Goal: Download file/media

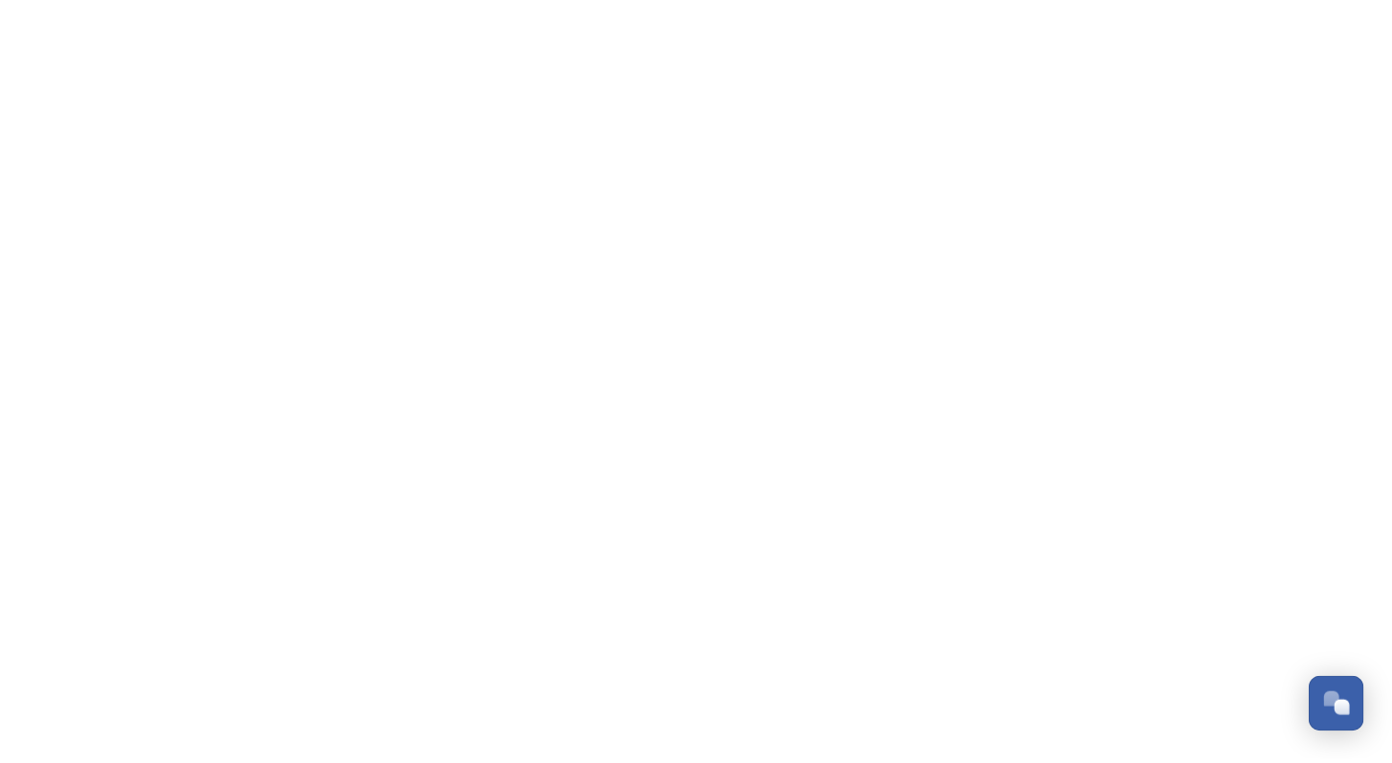
scroll to position [2902, 0]
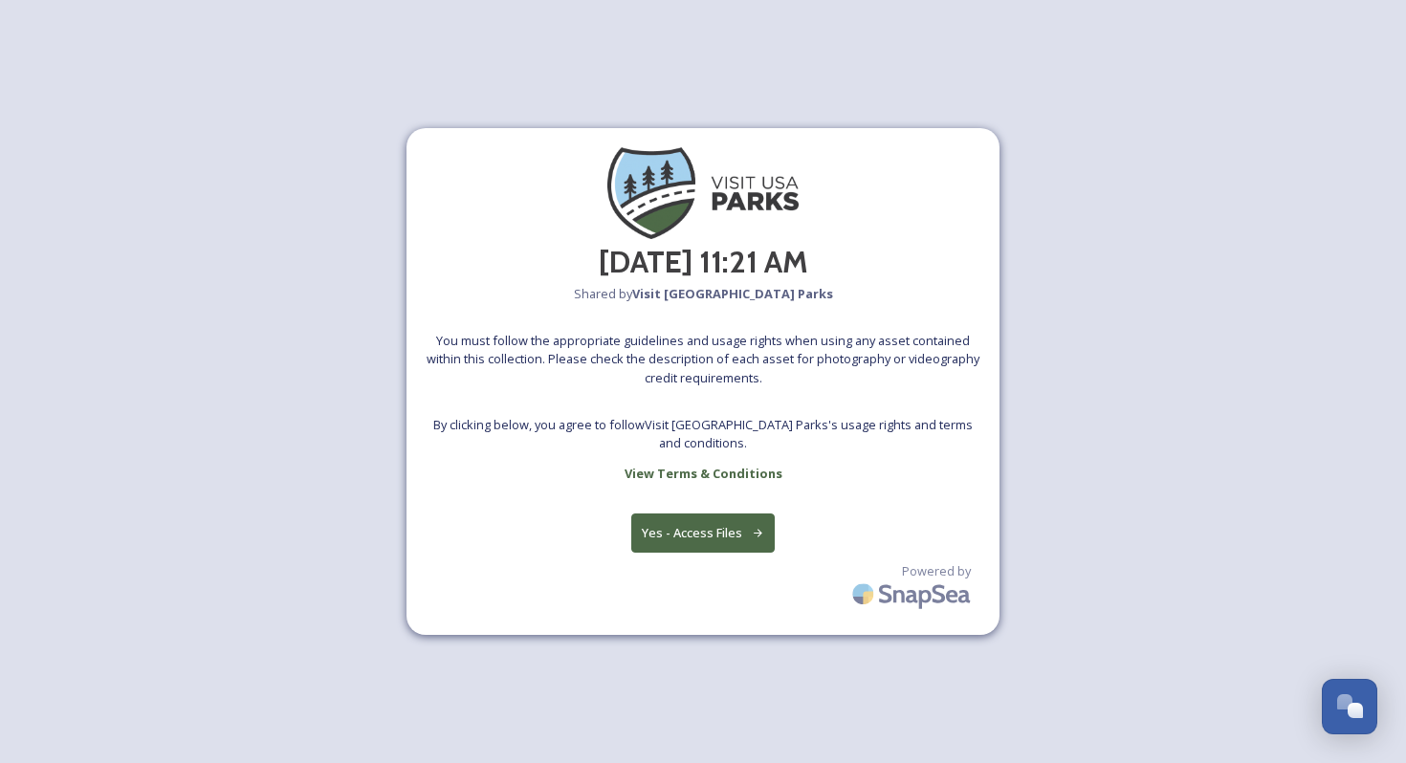
click at [695, 539] on button "Yes - Access Files" at bounding box center [703, 533] width 144 height 39
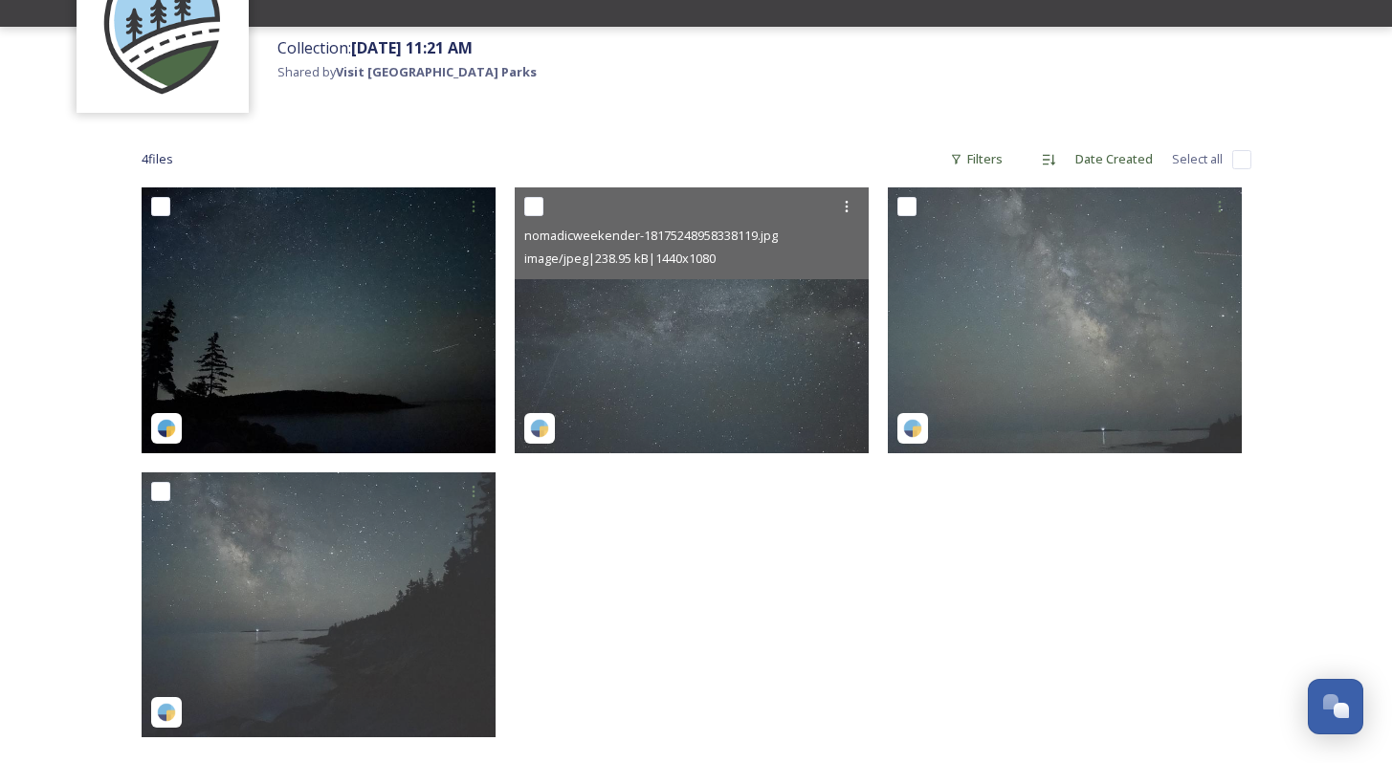
scroll to position [147, 0]
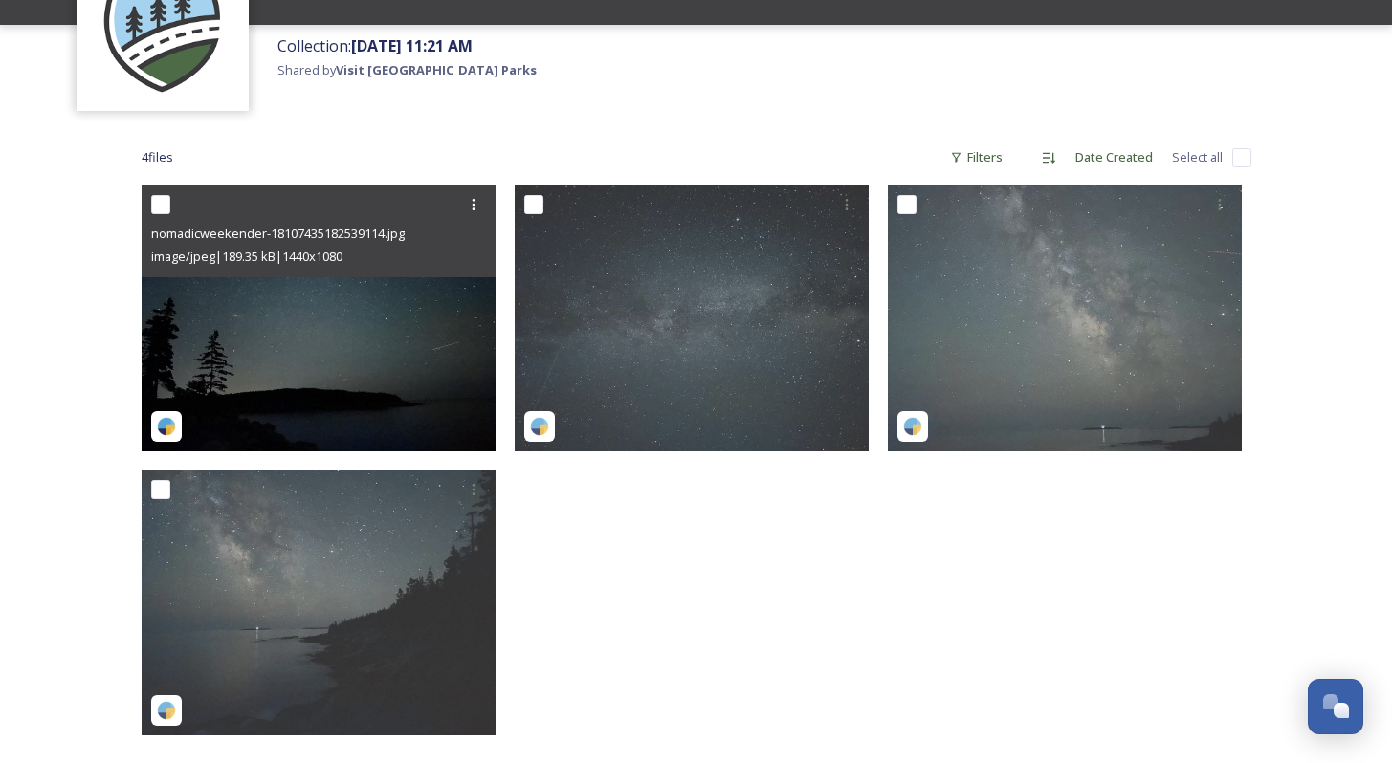
click at [341, 332] on img at bounding box center [319, 319] width 354 height 266
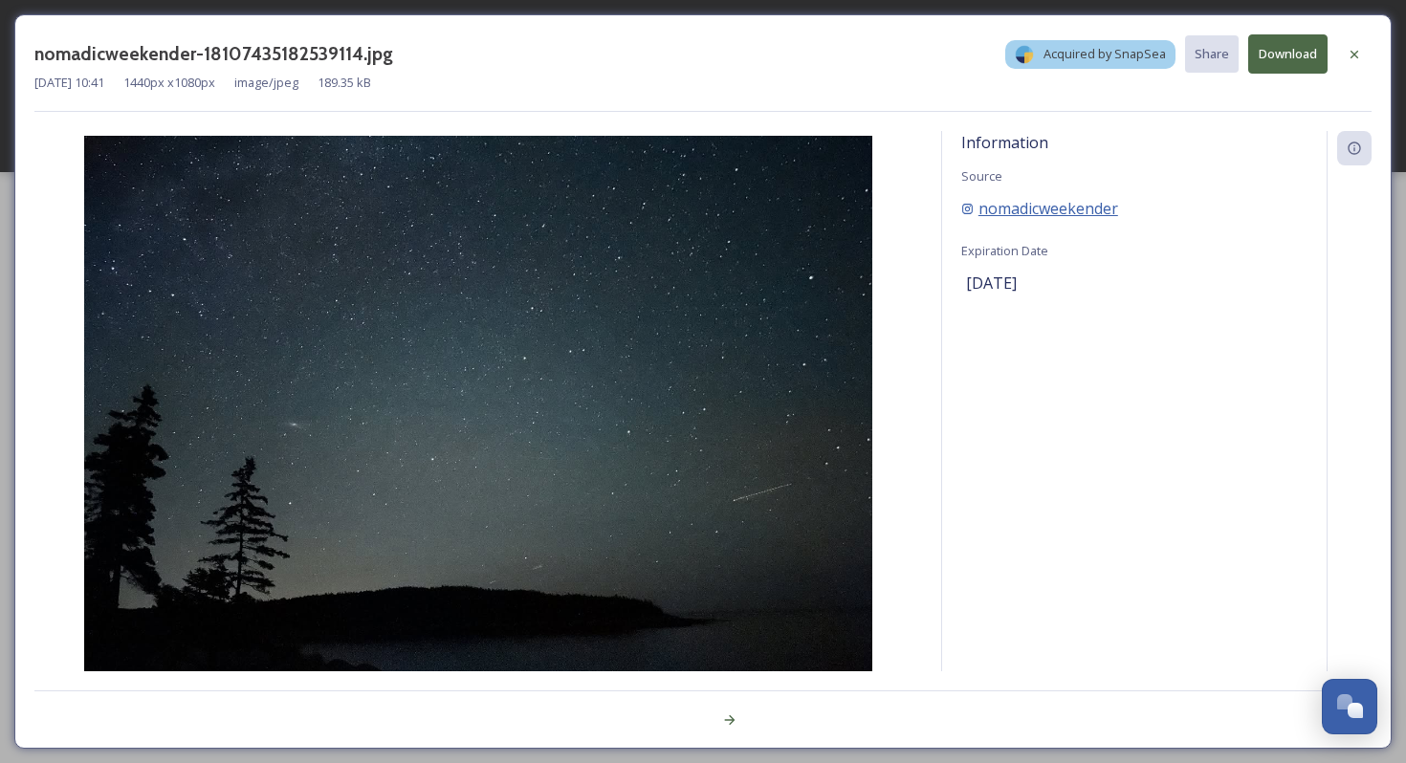
click at [993, 206] on span "nomadicweekender" at bounding box center [1049, 208] width 140 height 23
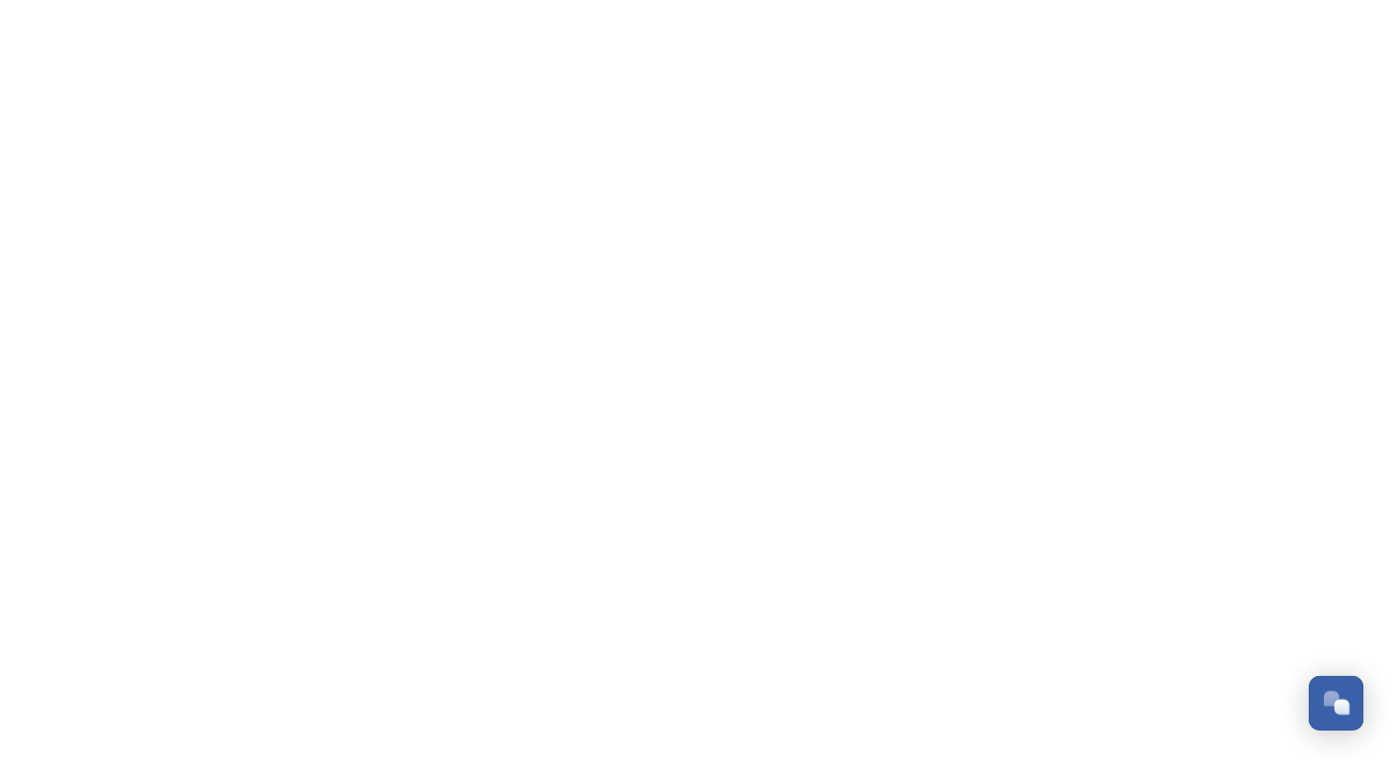
scroll to position [2902, 0]
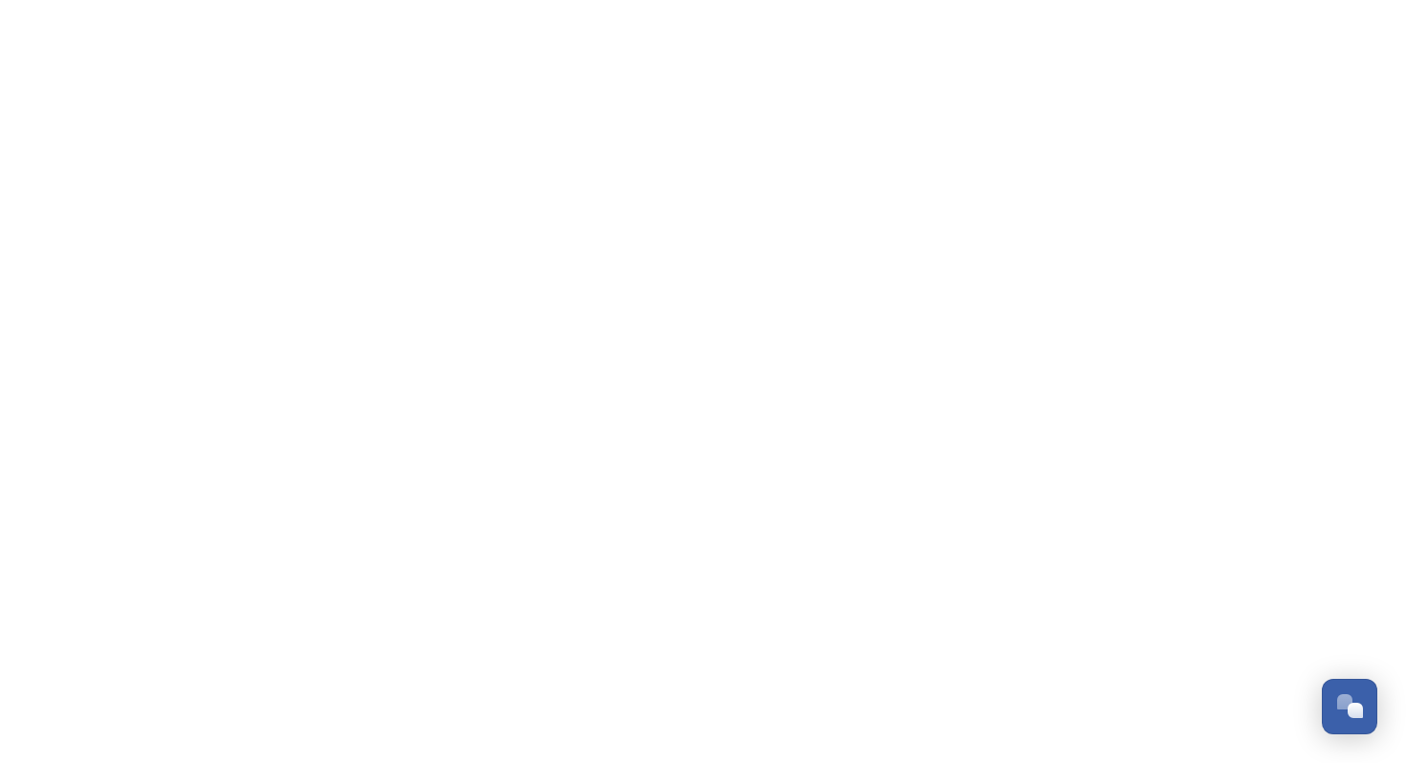
scroll to position [2902, 0]
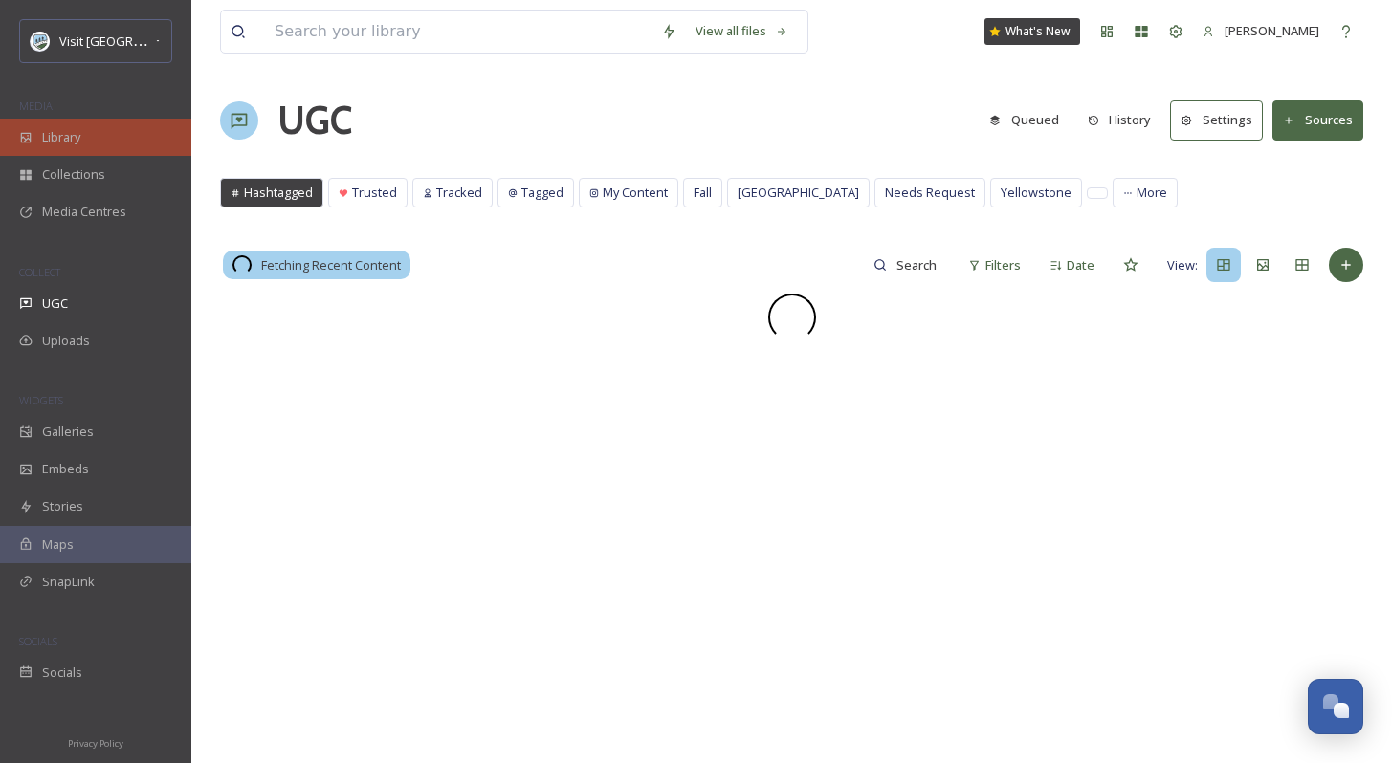
click at [103, 142] on div "Library" at bounding box center [95, 137] width 191 height 37
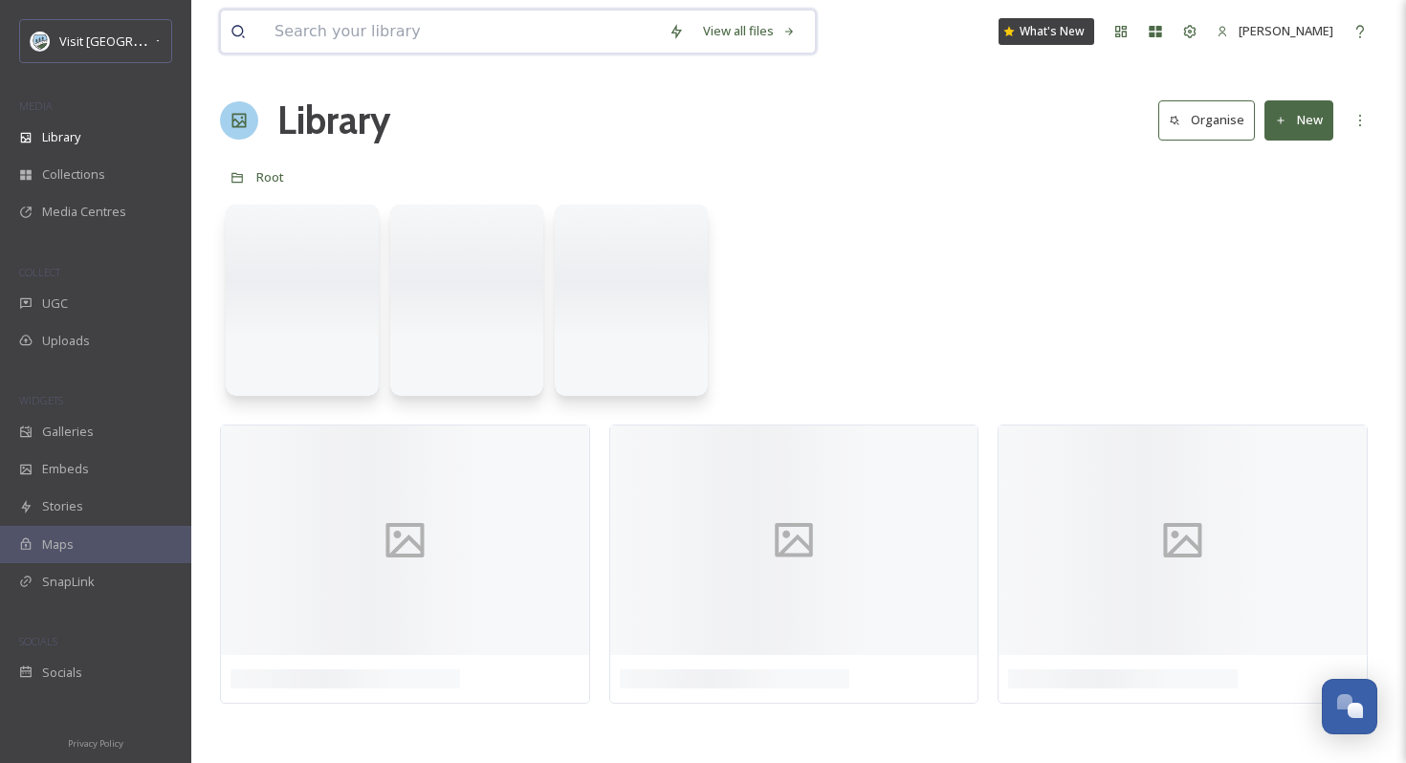
click at [389, 30] on input at bounding box center [462, 32] width 394 height 42
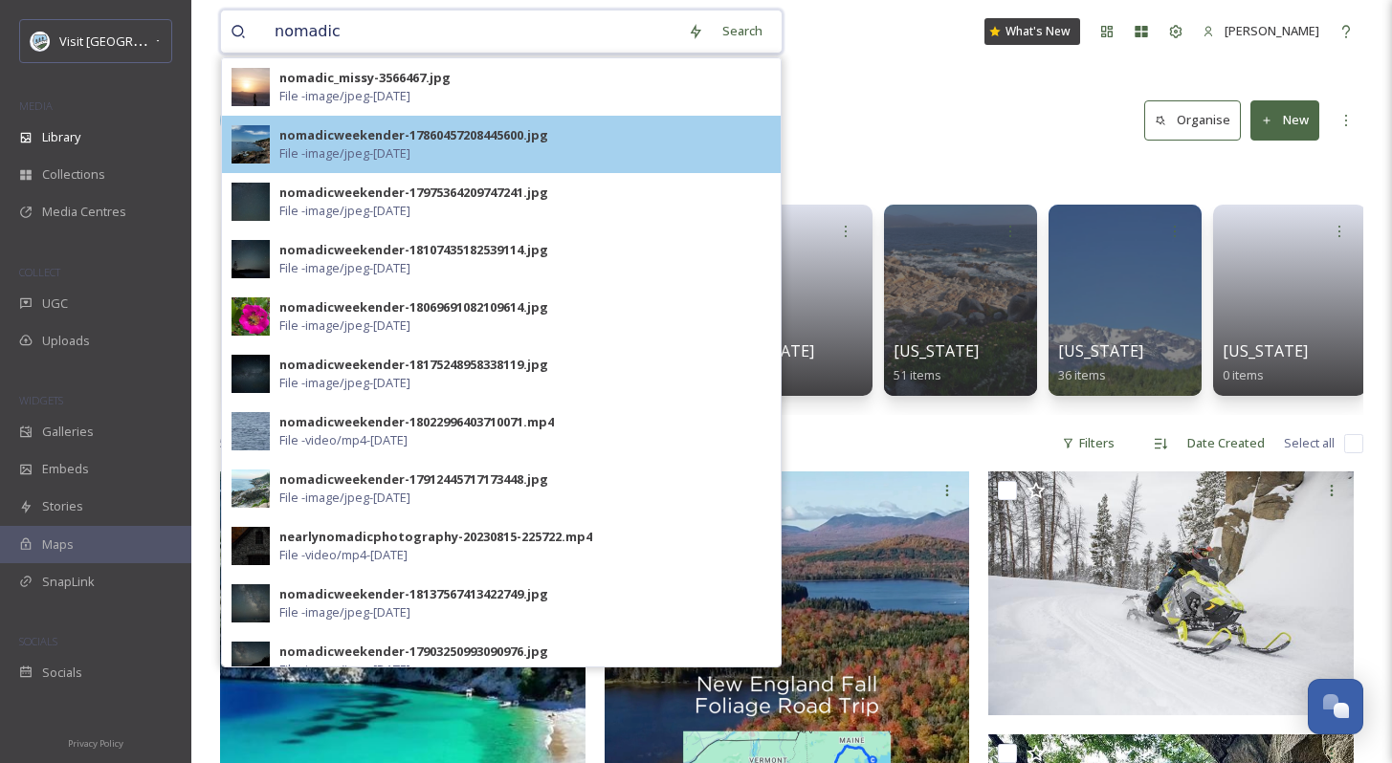
type input "nomadic"
click at [425, 164] on div "nomadicweekender-17860457208445600.jpg File - image/jpeg - Jul 29 2025" at bounding box center [501, 144] width 559 height 57
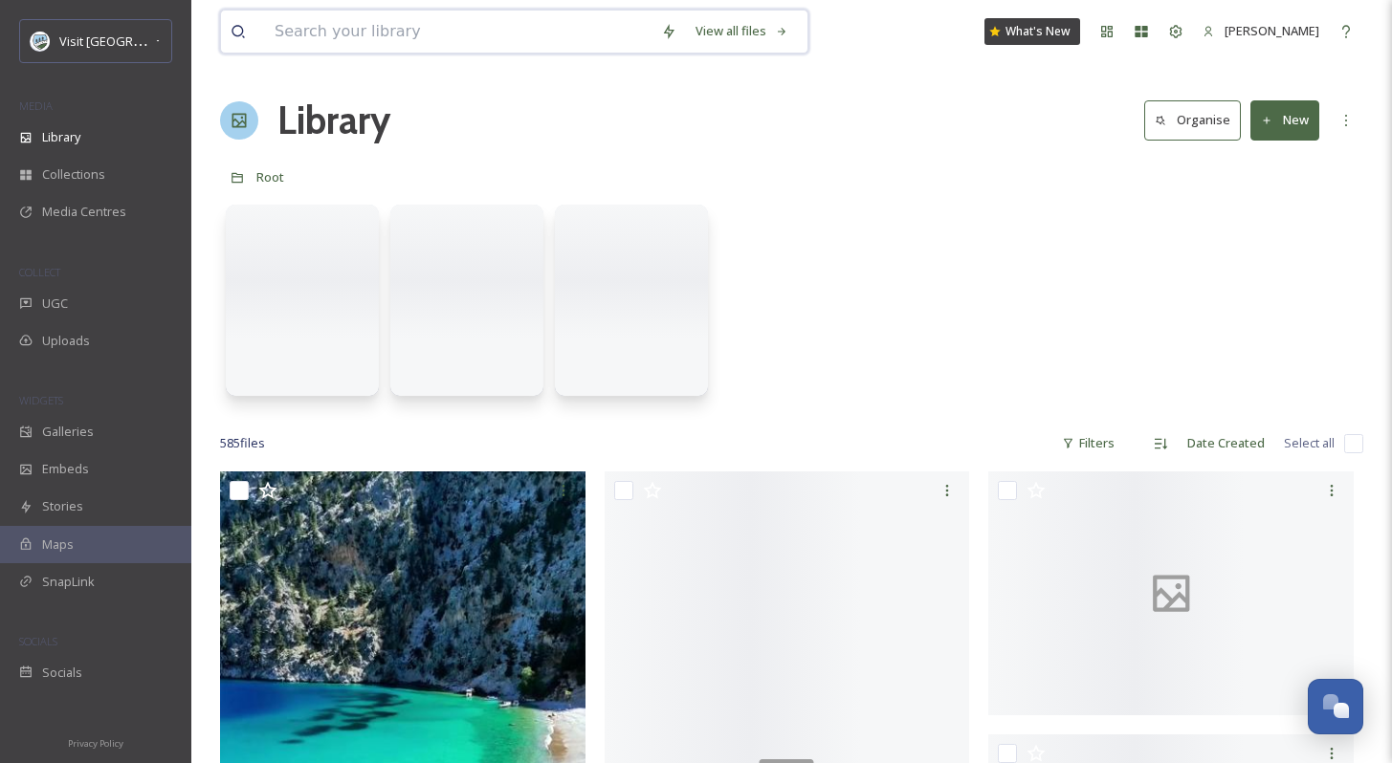
click at [389, 11] on input at bounding box center [458, 32] width 387 height 42
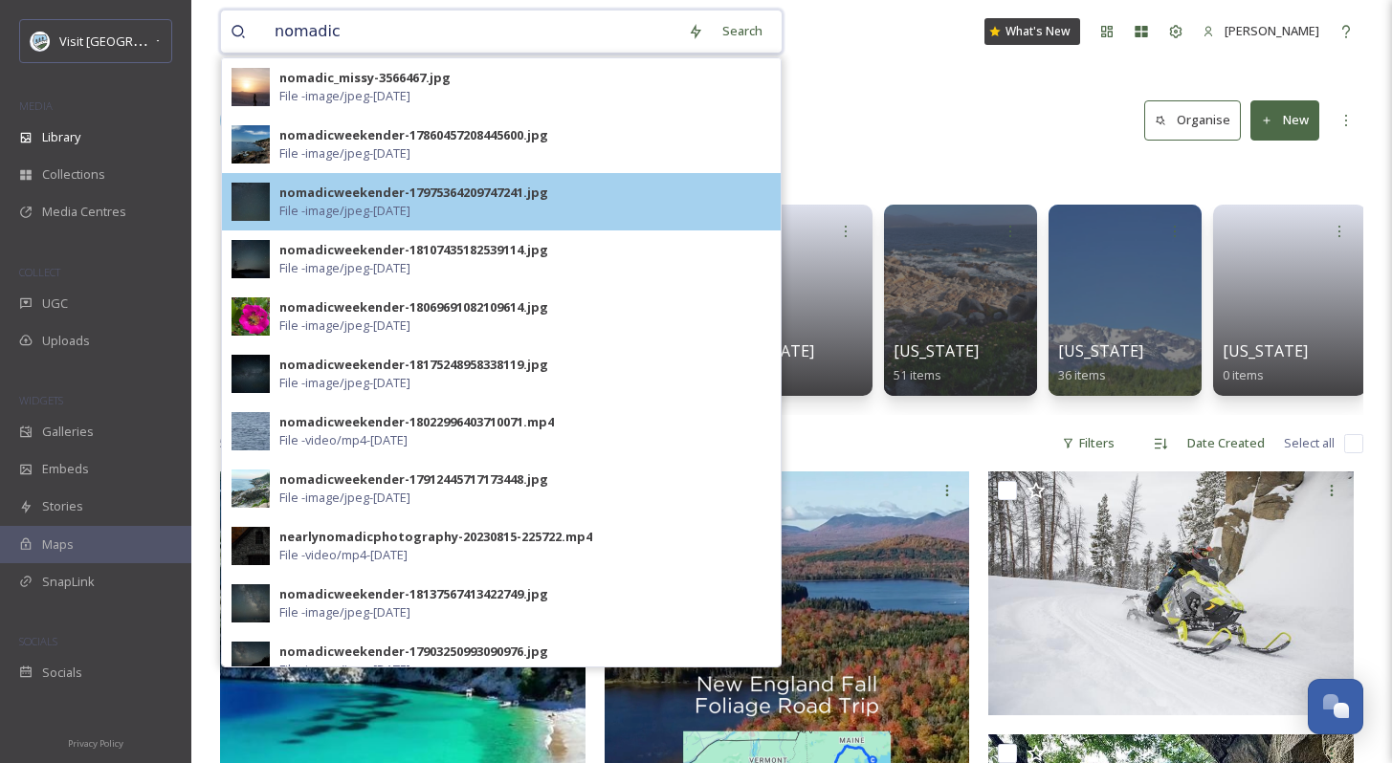
type input "nomadic"
click at [464, 206] on div "nomadicweekender-17975364209747241.jpg File - image/jpeg - Jul 29 2025" at bounding box center [525, 202] width 492 height 36
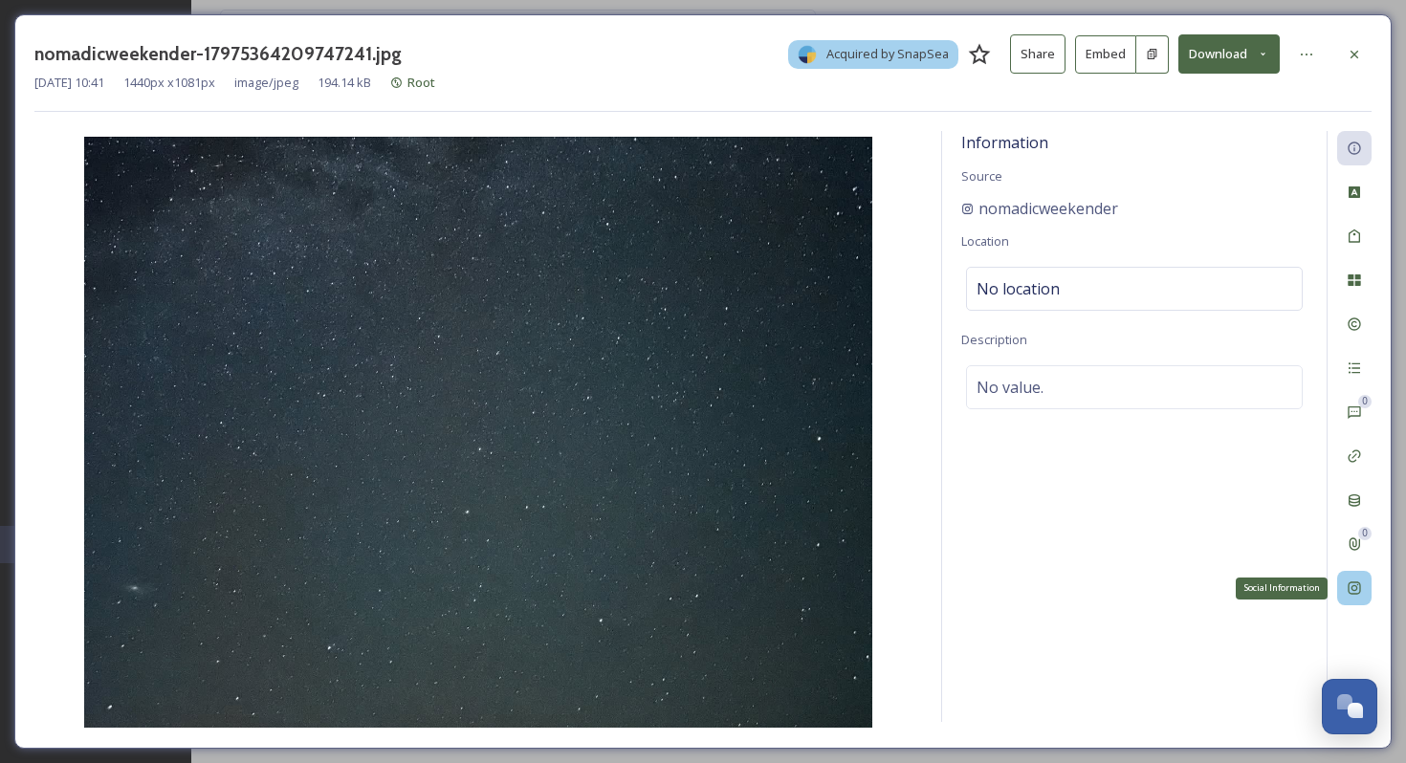
click at [1360, 585] on icon at bounding box center [1354, 589] width 12 height 12
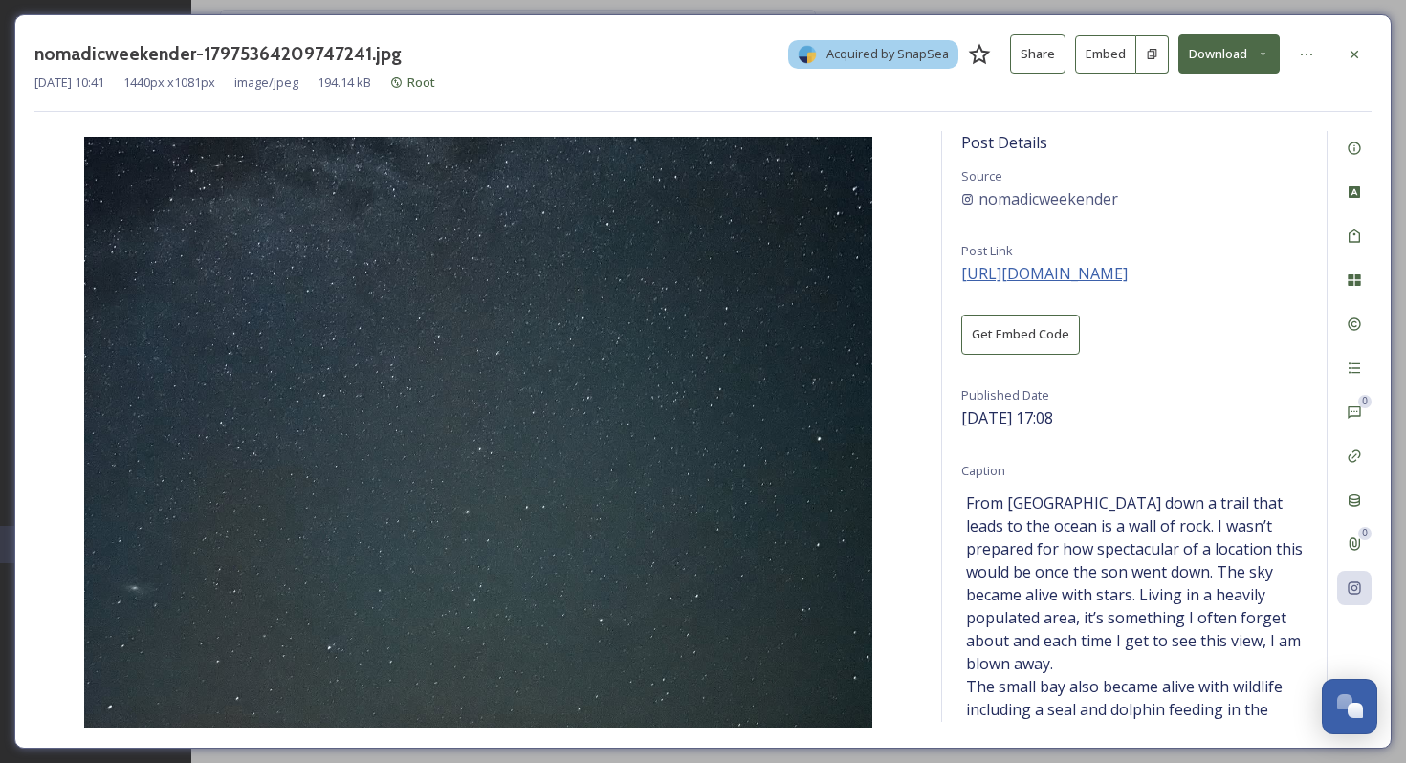
click at [1122, 275] on span "https://www.instagram.com/p/DMYtQO1ys00/" at bounding box center [1044, 273] width 166 height 21
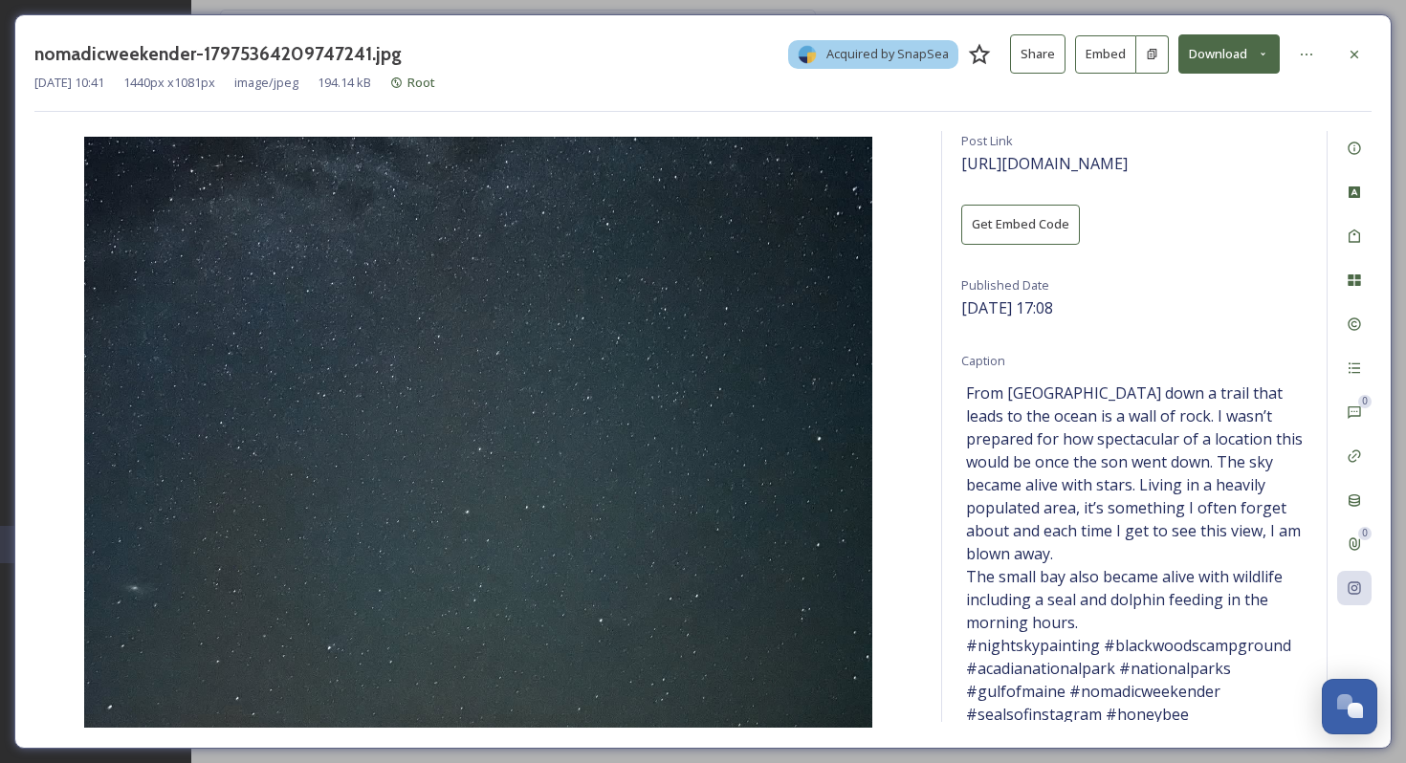
scroll to position [119, 0]
